Goal: Navigation & Orientation: Find specific page/section

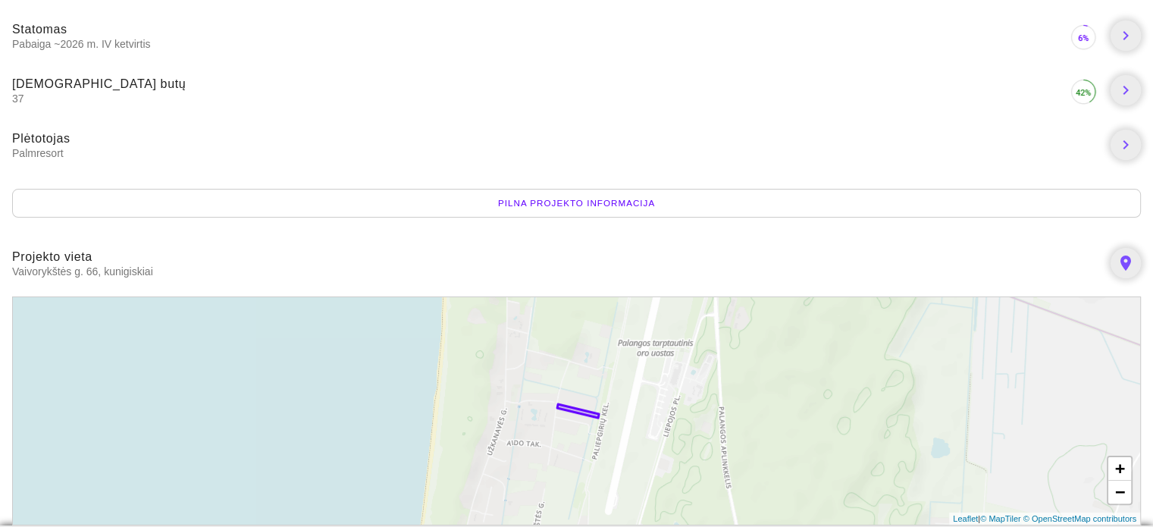
scroll to position [227, 0]
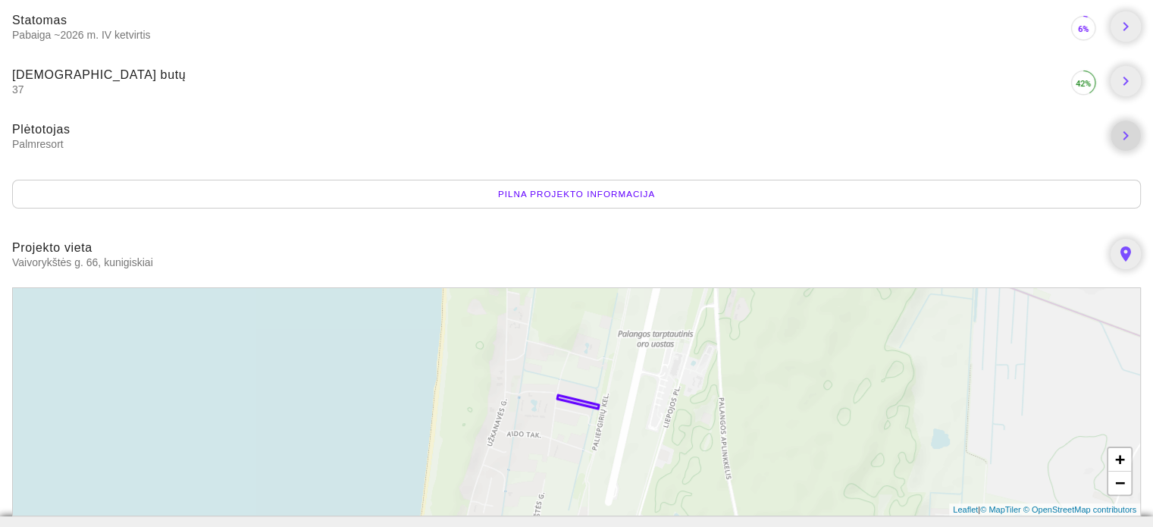
click at [1122, 133] on icon "chevron_right" at bounding box center [1126, 136] width 18 height 18
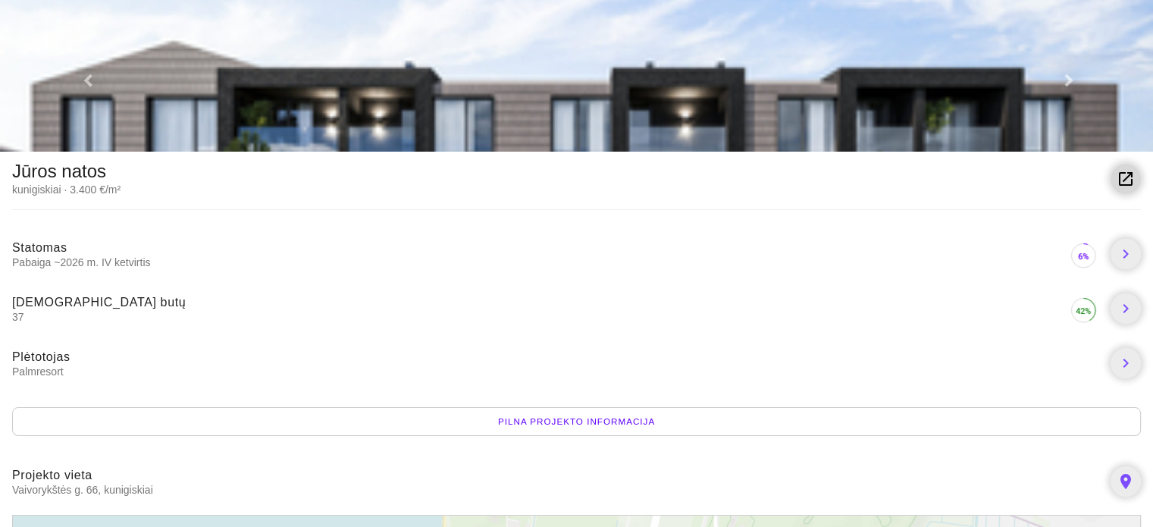
click at [1125, 178] on icon "launch" at bounding box center [1126, 179] width 18 height 18
click at [1127, 177] on icon "launch" at bounding box center [1126, 179] width 18 height 18
click at [1122, 179] on icon "launch" at bounding box center [1126, 179] width 18 height 18
click at [1125, 180] on icon "launch" at bounding box center [1126, 179] width 18 height 18
